Goal: Find specific page/section: Find specific page/section

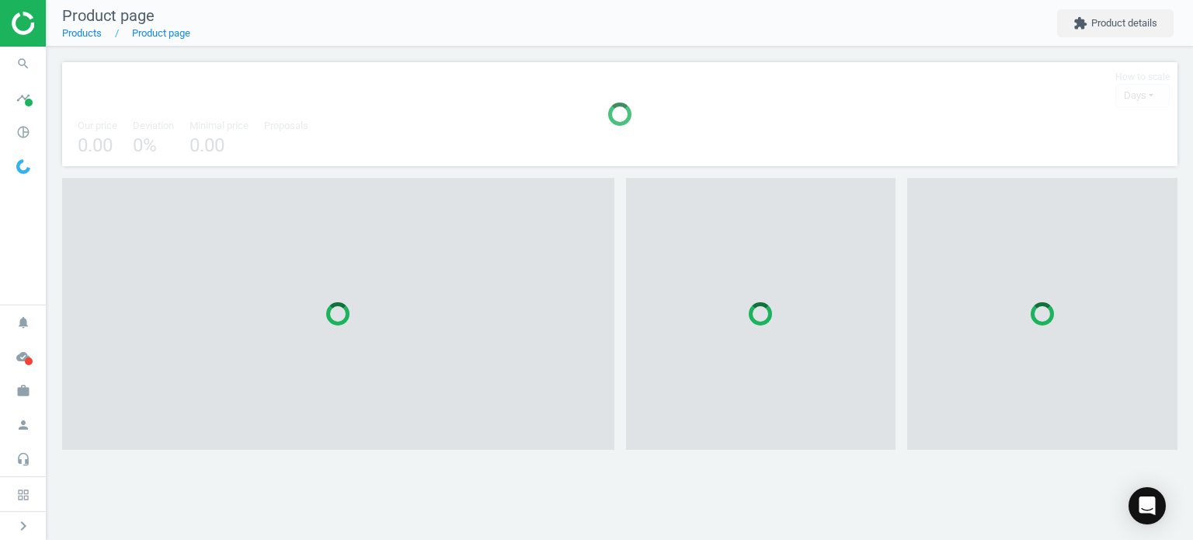
click at [17, 61] on icon "search" at bounding box center [24, 64] width 30 height 30
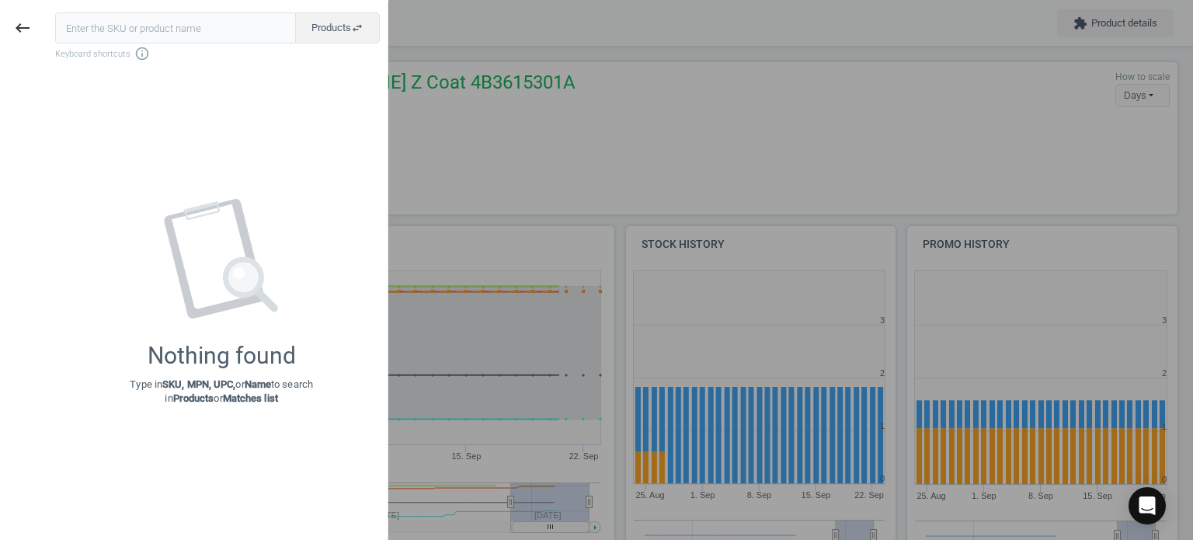
scroll to position [335, 291]
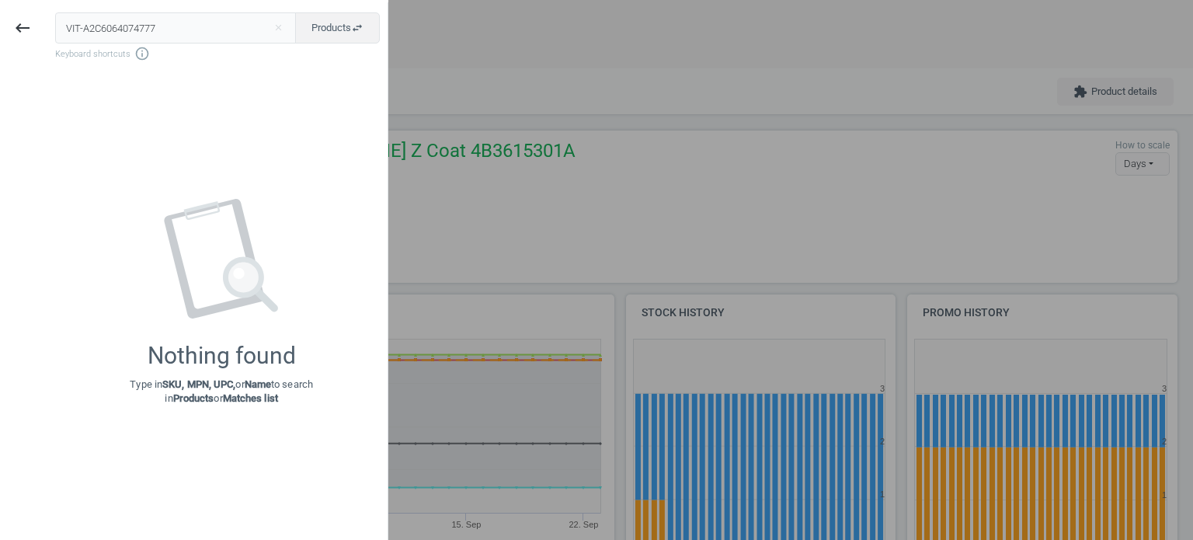
type input "VIT-A2C6064074777"
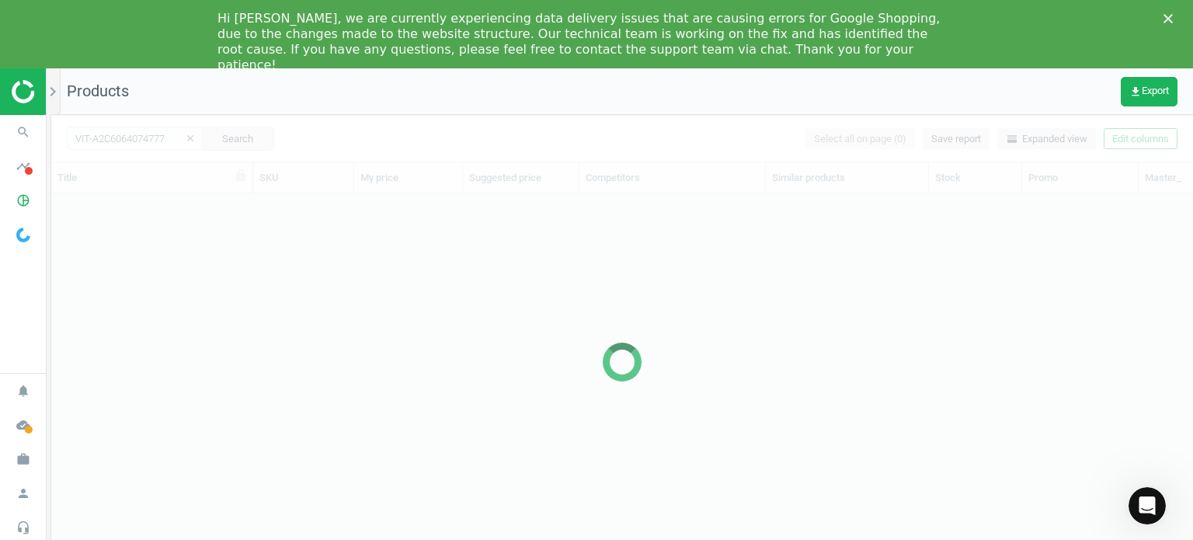
click at [1165, 22] on polygon "Close" at bounding box center [1168, 18] width 9 height 9
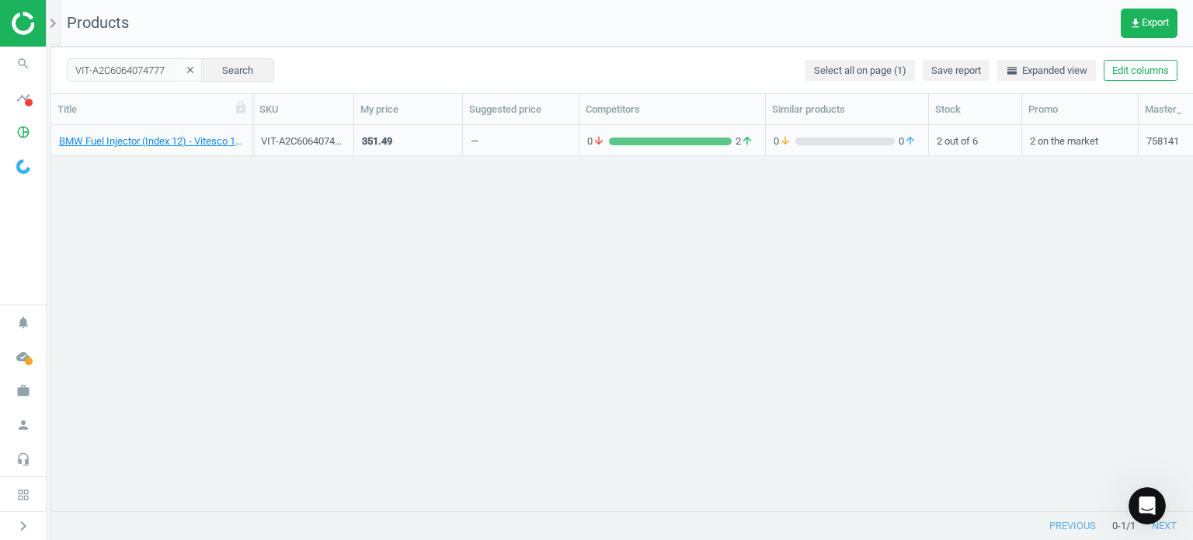
click at [200, 139] on link "BMW Fuel Injector (Index 12) - Vitesco 13538616079" at bounding box center [152, 141] width 186 height 14
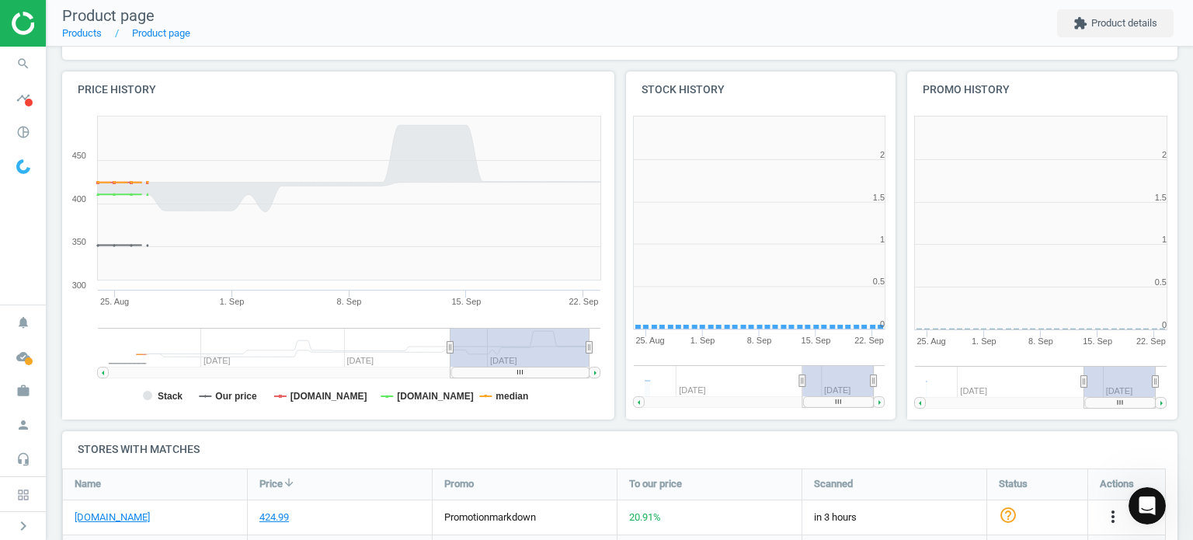
scroll to position [7, 7]
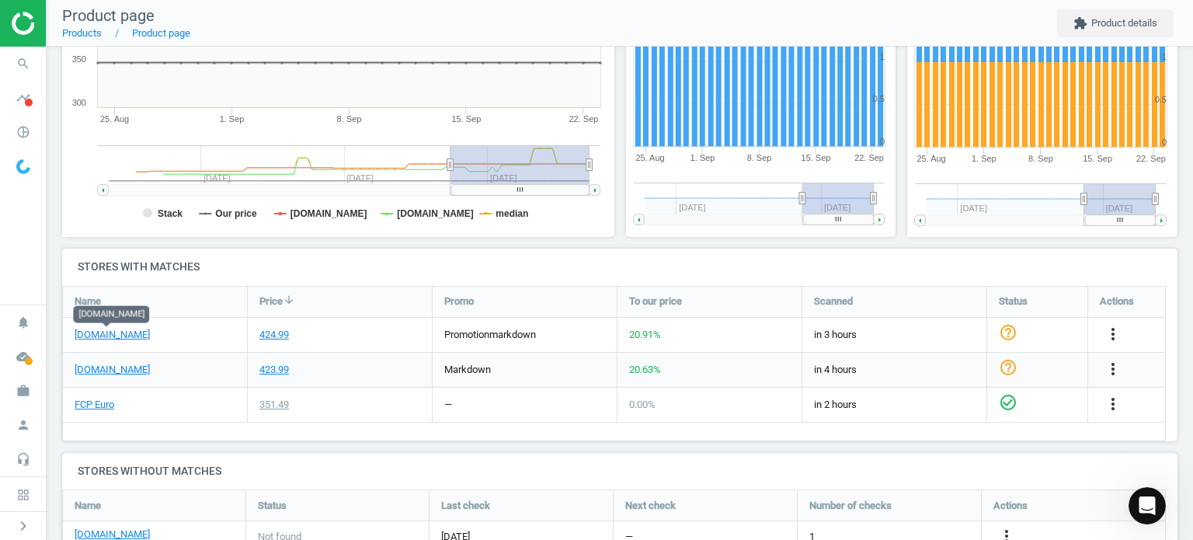
click at [134, 338] on link "[DOMAIN_NAME]" at bounding box center [112, 335] width 75 height 14
